Goal: Obtain resource: Download file/media

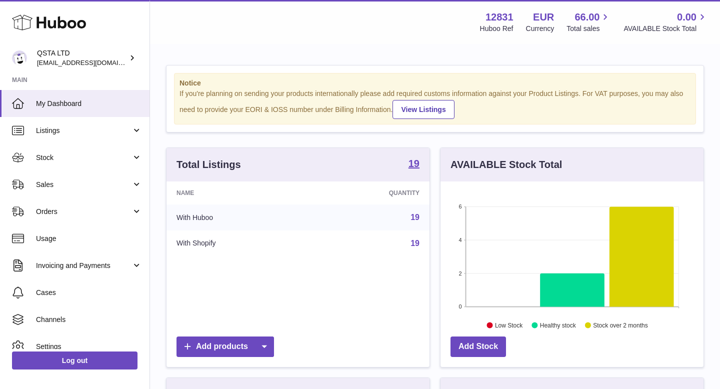
scroll to position [156, 263]
click at [107, 130] on span "Listings" at bounding box center [84, 131] width 96 height 10
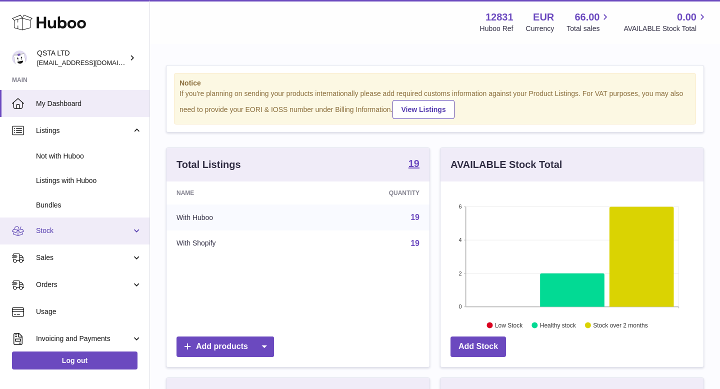
click at [92, 224] on link "Stock" at bounding box center [75, 231] width 150 height 27
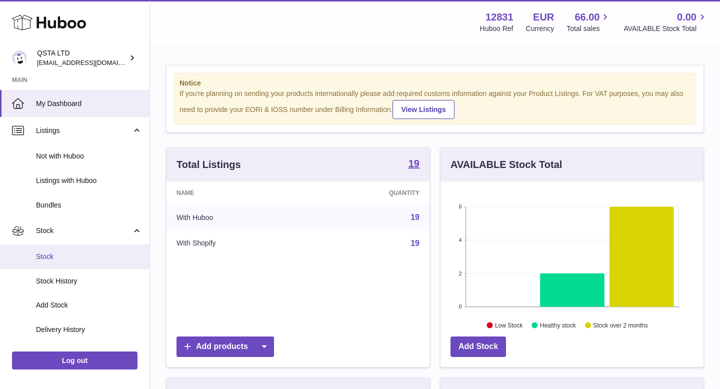
click at [89, 257] on span "Stock" at bounding box center [89, 257] width 106 height 10
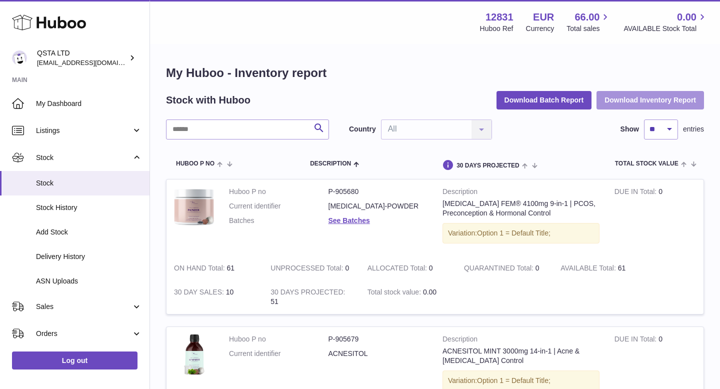
click at [637, 97] on button "Download Inventory Report" at bounding box center [651, 100] width 108 height 18
